Goal: Transaction & Acquisition: Purchase product/service

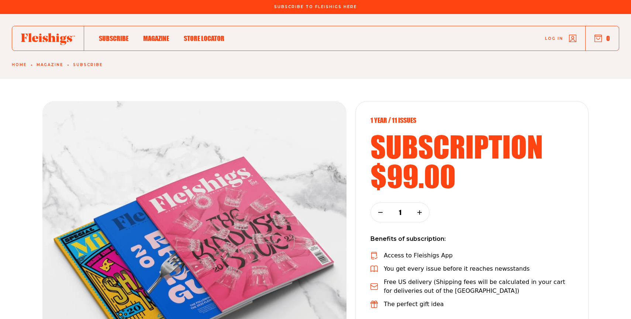
click at [155, 35] on span "Magazine" at bounding box center [156, 31] width 26 height 8
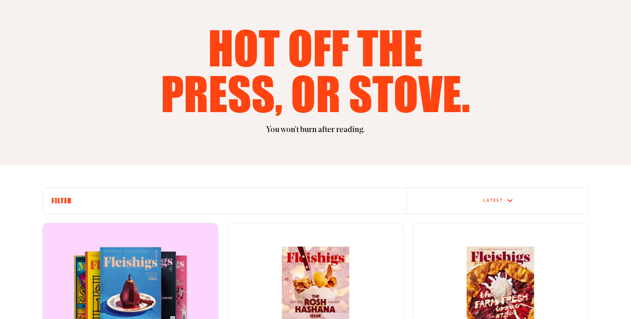
scroll to position [89, 0]
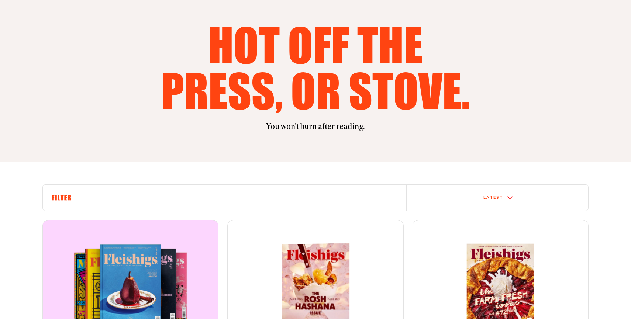
click at [281, 186] on div "Filter" at bounding box center [225, 198] width 364 height 26
click at [273, 201] on h6 "Filter" at bounding box center [225, 198] width 346 height 8
click at [513, 193] on div "Latest" at bounding box center [498, 198] width 182 height 26
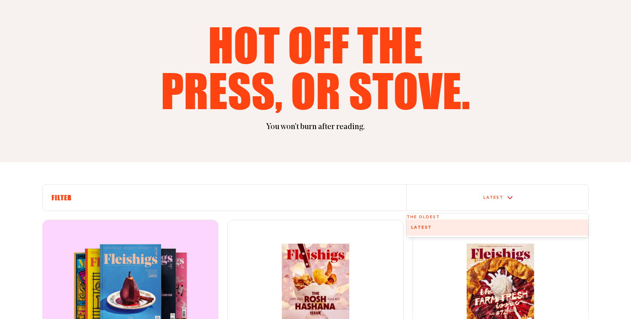
click at [479, 220] on div "The oldest" at bounding box center [498, 217] width 182 height 4
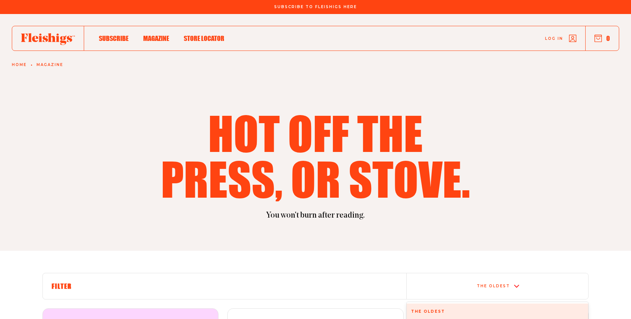
scroll to position [21, 0]
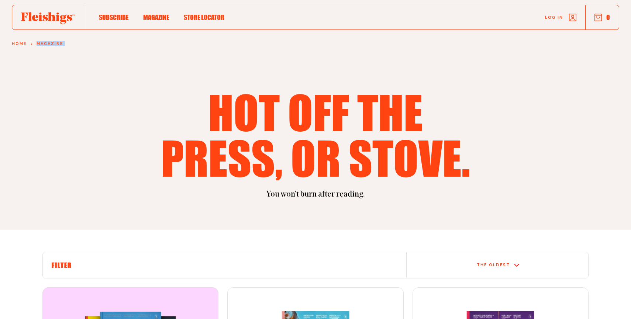
drag, startPoint x: 625, startPoint y: 37, endPoint x: 624, endPoint y: 65, distance: 28.8
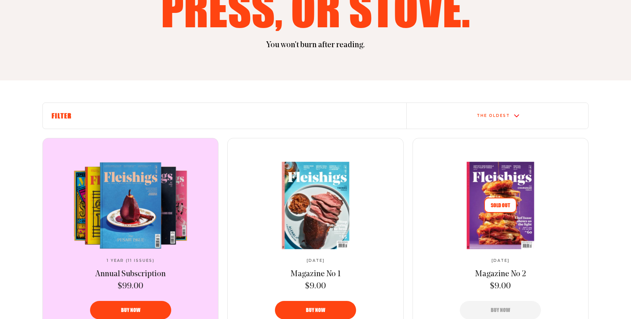
scroll to position [184, 0]
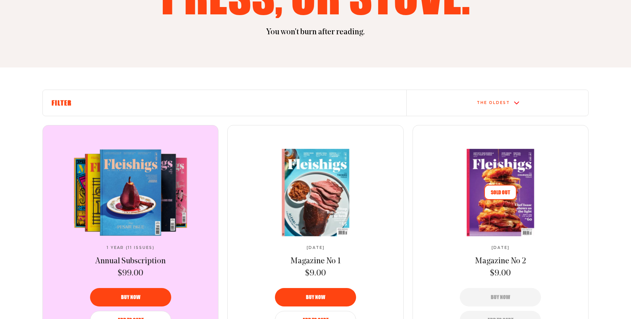
click at [525, 100] on div "The oldest" at bounding box center [498, 103] width 176 height 6
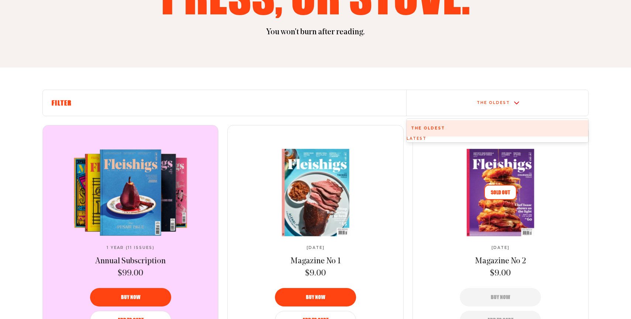
click at [462, 140] on div "Latest" at bounding box center [498, 139] width 182 height 4
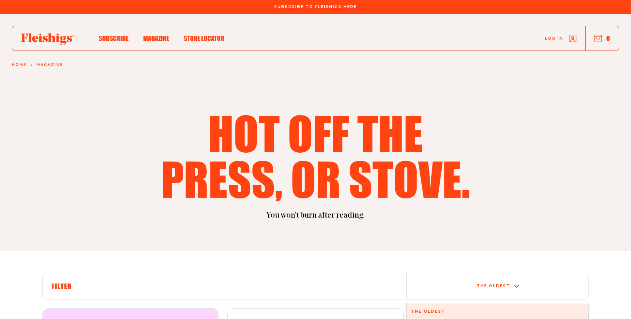
click at [511, 202] on div "You won't burn after reading." at bounding box center [315, 212] width 547 height 20
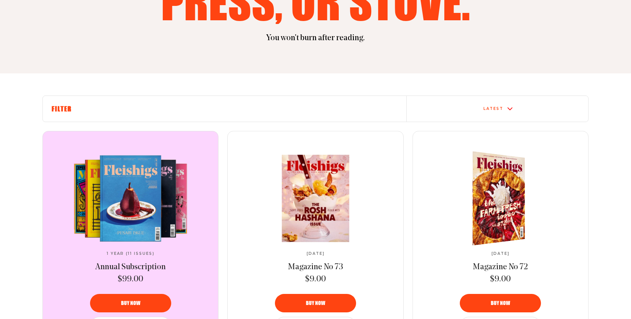
scroll to position [192, 0]
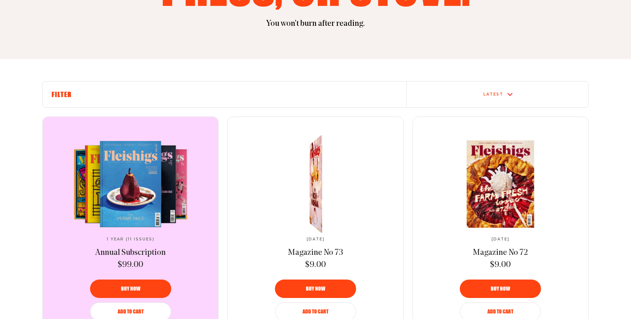
click at [302, 290] on div "Buy now" at bounding box center [316, 289] width 64 height 5
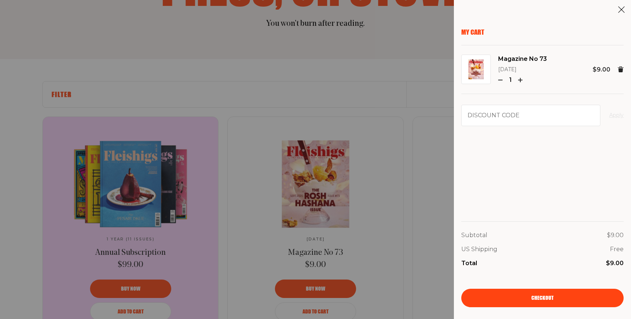
click at [619, 9] on icon at bounding box center [621, 9] width 7 height 7
